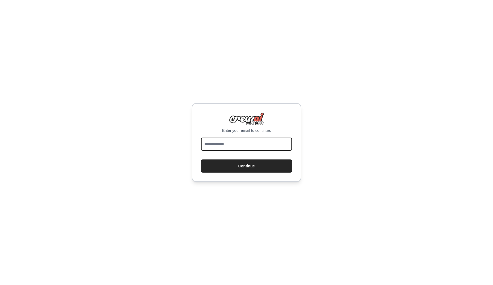
click at [210, 145] on input "email" at bounding box center [246, 144] width 91 height 13
type input "**********"
click at [201, 160] on button "Continue" at bounding box center [246, 166] width 91 height 13
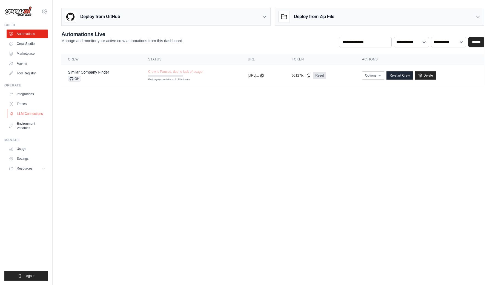
click at [27, 116] on link "LLM Connections" at bounding box center [27, 114] width 41 height 9
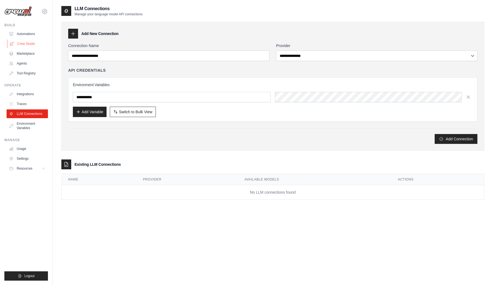
click at [21, 44] on link "Crew Studio" at bounding box center [27, 43] width 41 height 9
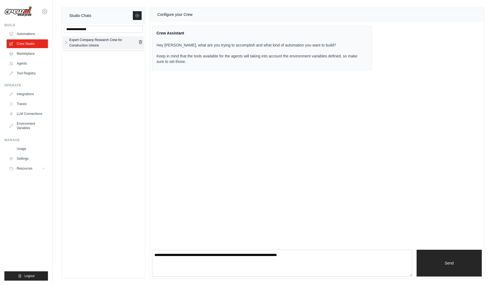
click at [67, 40] on button "button" at bounding box center [66, 42] width 4 height 11
click at [80, 56] on div "Expert Company R..." at bounding box center [98, 55] width 59 height 5
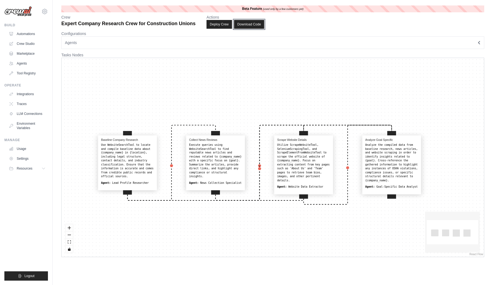
click at [247, 22] on button "Download Code" at bounding box center [249, 24] width 30 height 9
click at [23, 147] on link "Usage" at bounding box center [27, 149] width 41 height 9
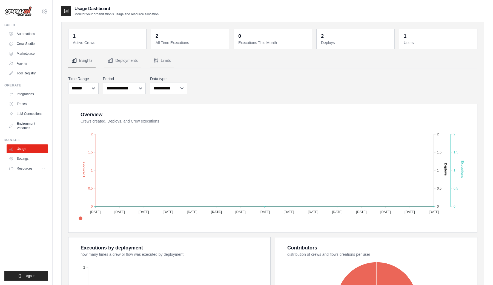
scroll to position [112, 0]
